Goal: Task Accomplishment & Management: Manage account settings

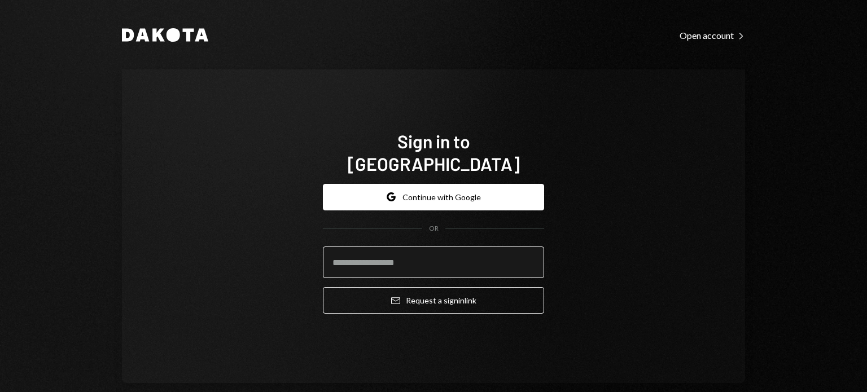
click at [430, 255] on input "email" at bounding box center [433, 263] width 221 height 32
type input "**********"
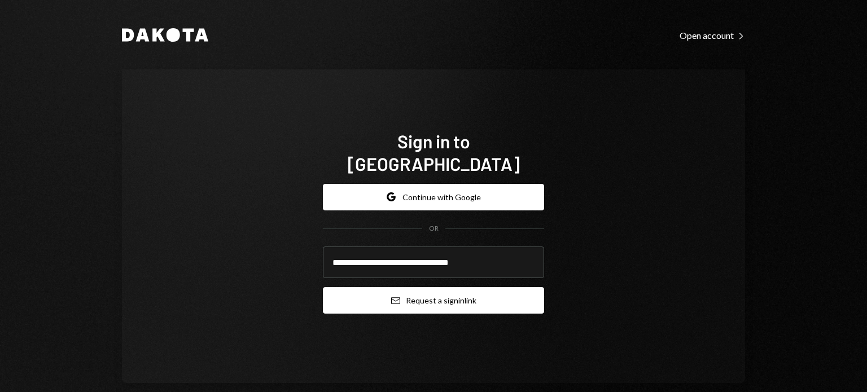
click at [438, 291] on button "Email Request a sign in link" at bounding box center [433, 300] width 221 height 27
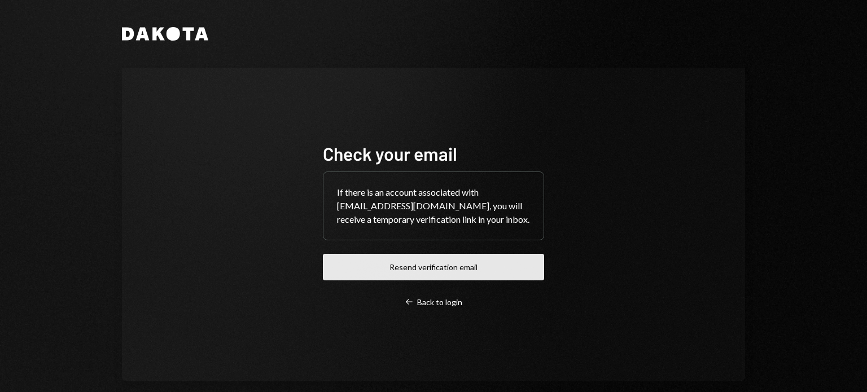
click at [447, 279] on button "Resend verification email" at bounding box center [433, 267] width 221 height 27
